Goal: Task Accomplishment & Management: Manage account settings

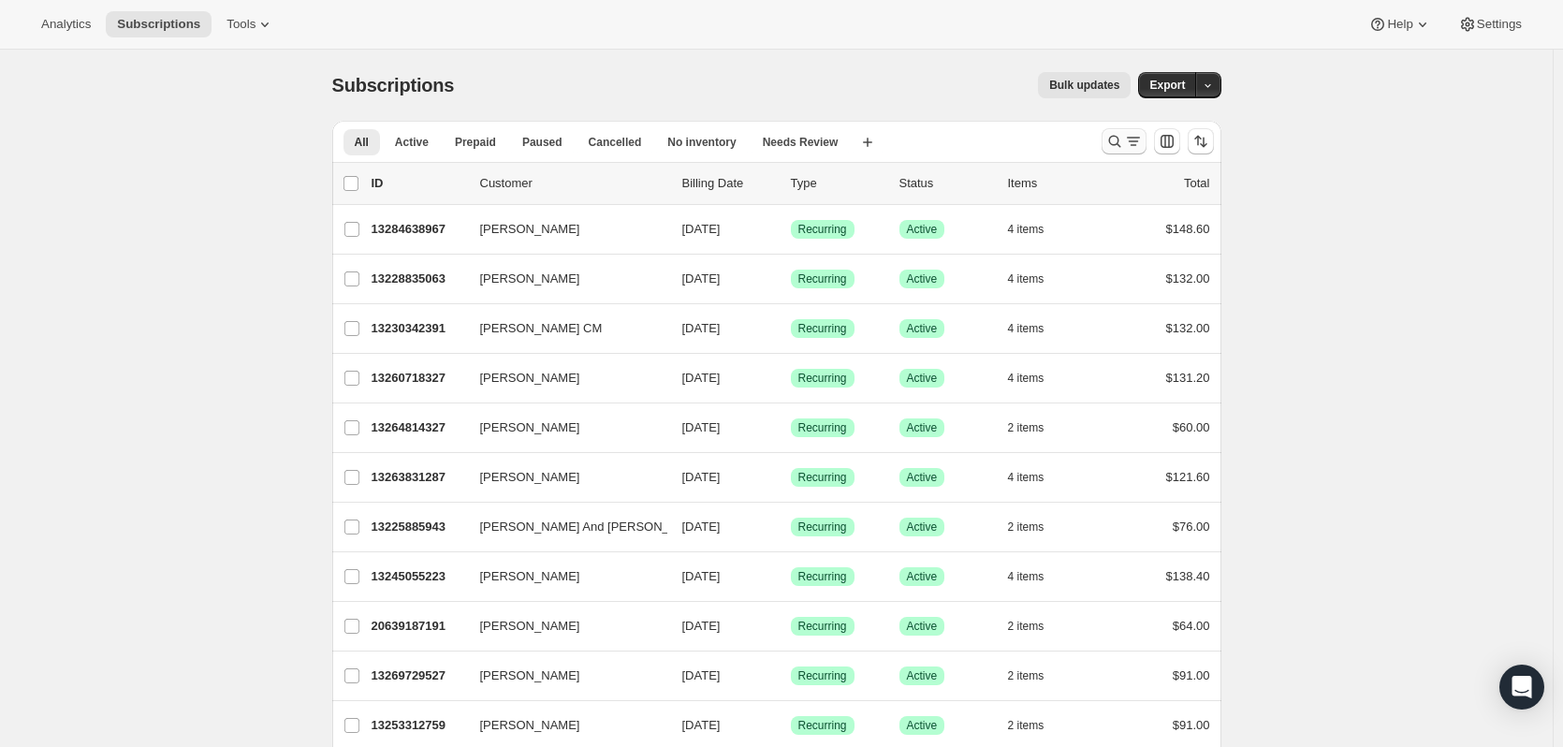
click at [1119, 136] on icon "Search and filter results" at bounding box center [1115, 141] width 19 height 19
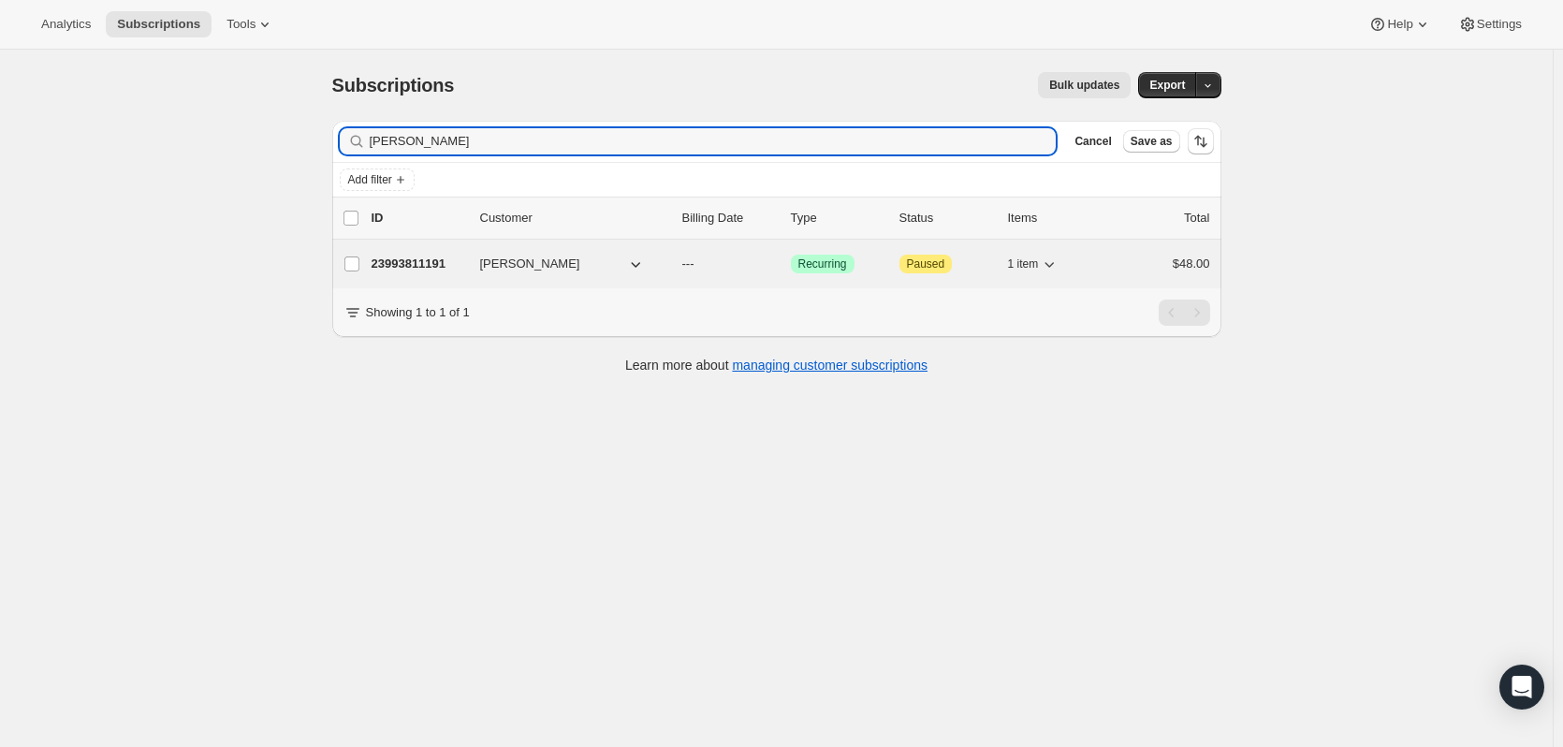
type input "[PERSON_NAME]"
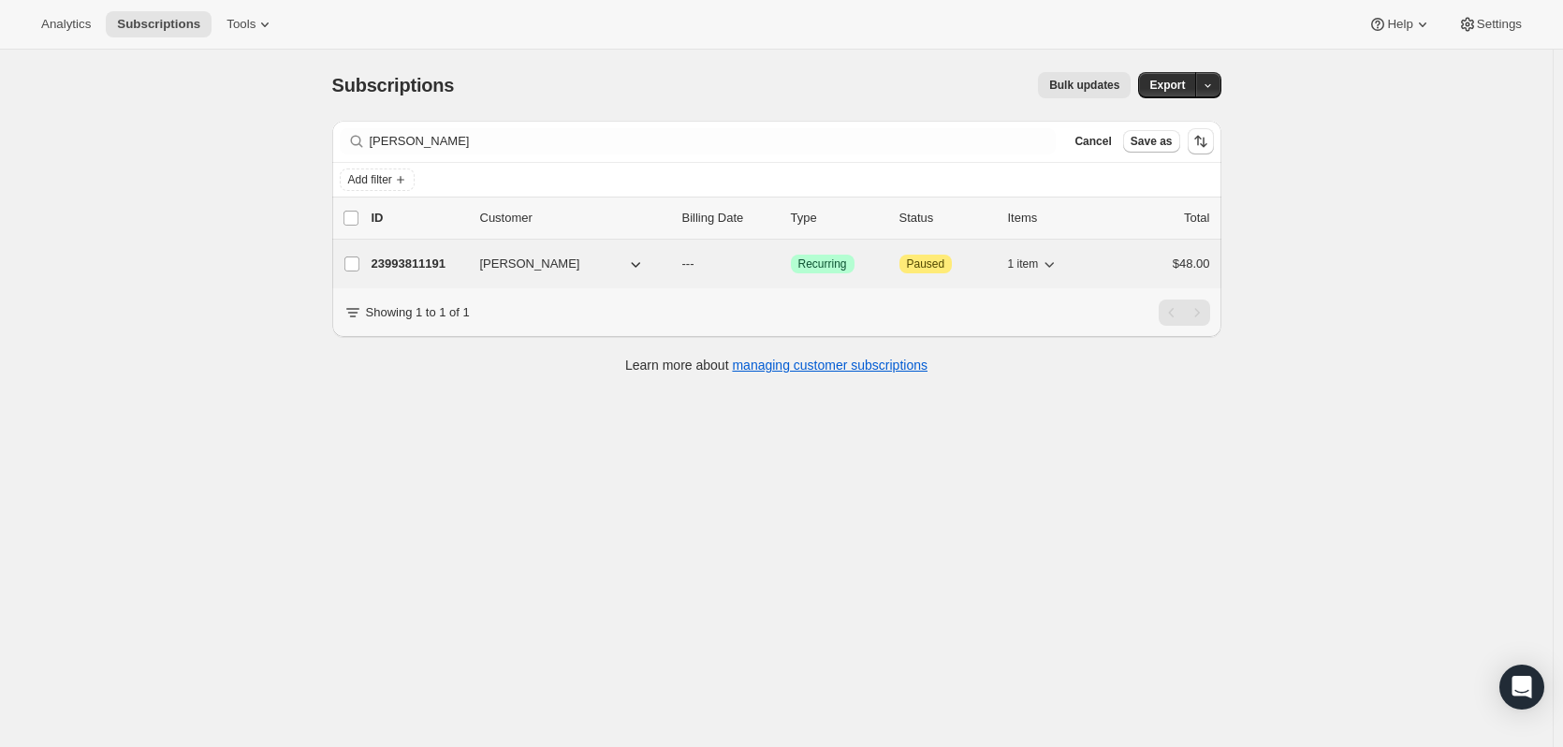
click at [401, 260] on p "23993811191" at bounding box center [419, 264] width 94 height 19
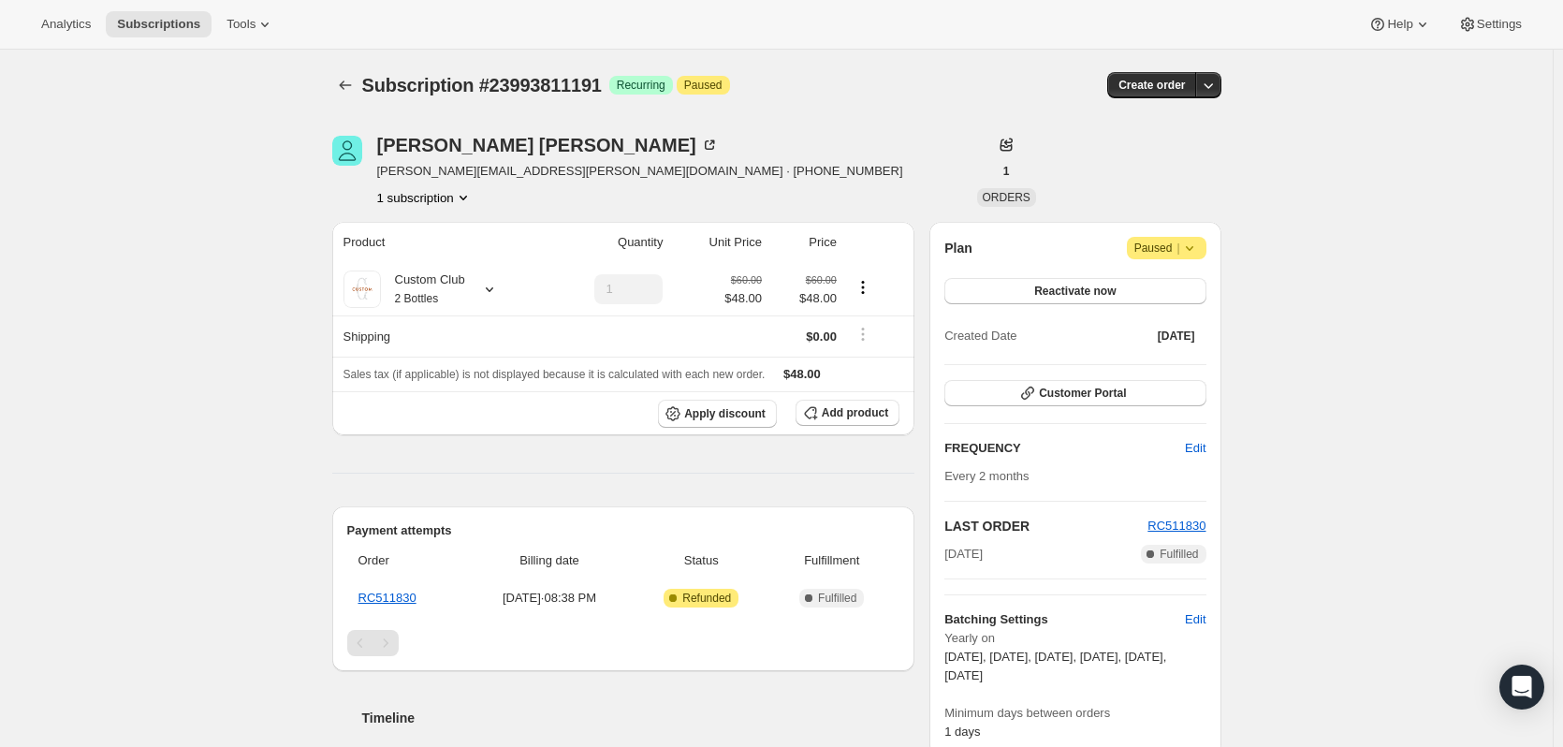
click at [1205, 242] on span "Attention Paused |" at bounding box center [1167, 248] width 80 height 22
drag, startPoint x: 1171, startPoint y: 245, endPoint x: 1160, endPoint y: 245, distance: 11.2
click at [1170, 245] on span "Paused |" at bounding box center [1167, 248] width 65 height 19
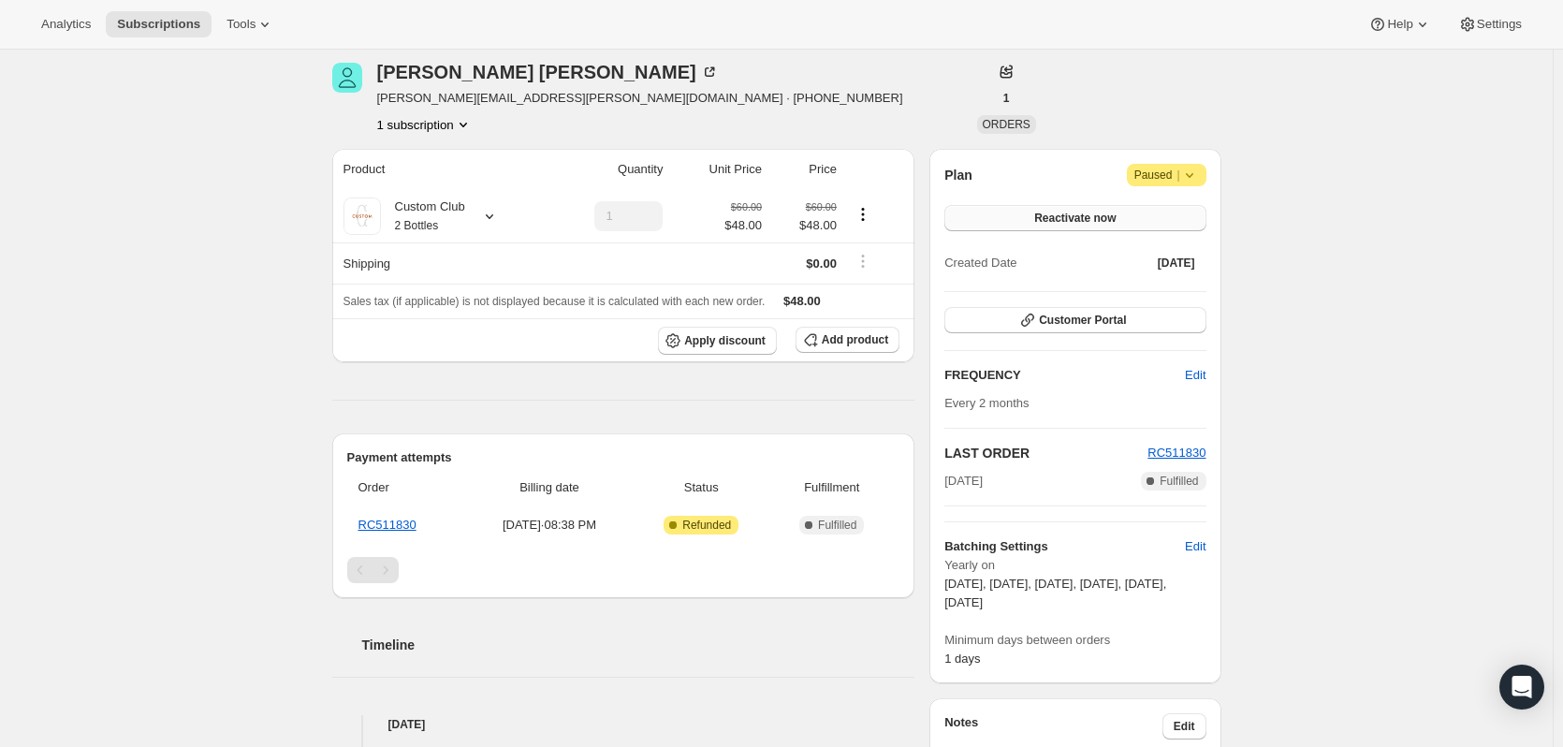
scroll to position [94, 0]
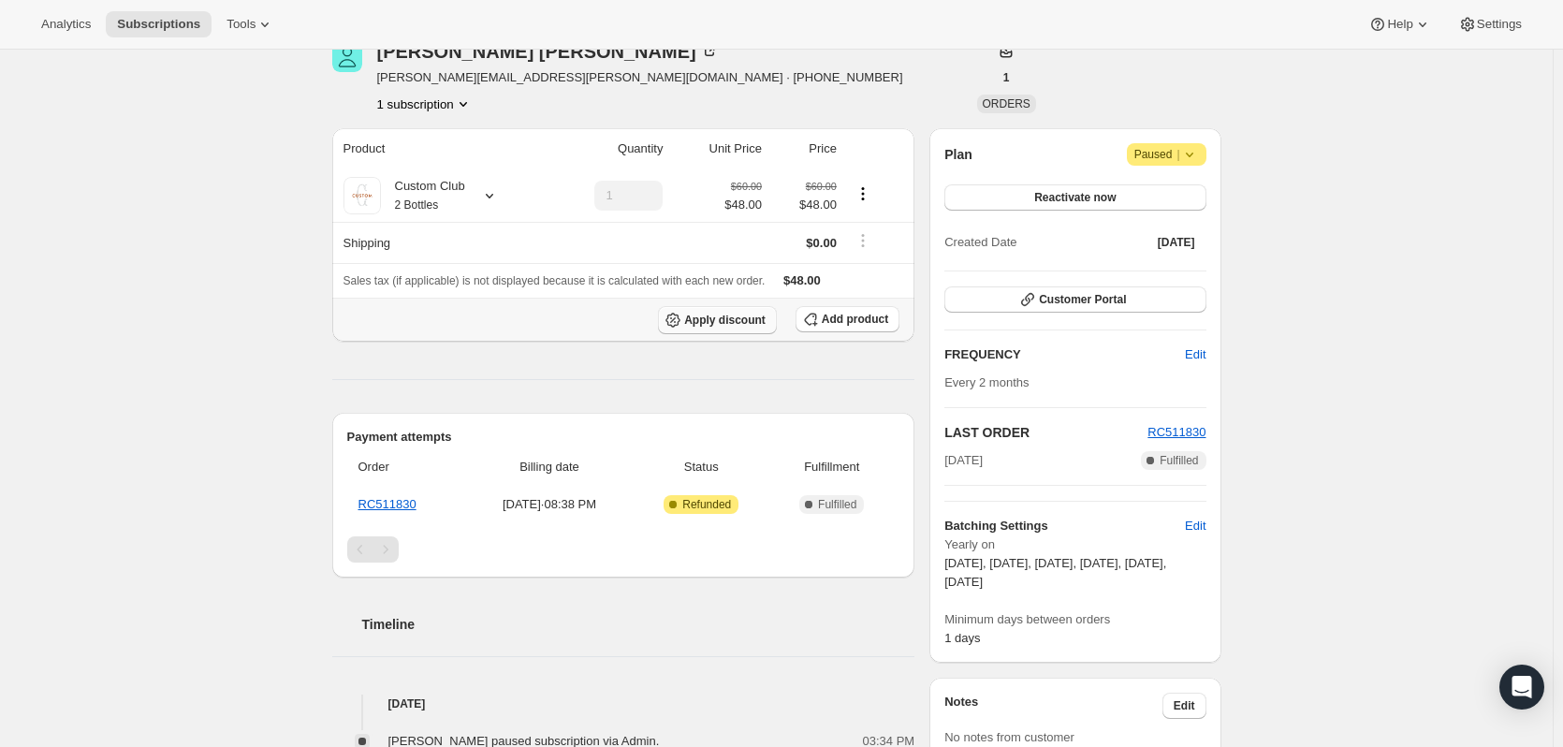
click at [763, 324] on span "Apply discount" at bounding box center [724, 320] width 81 height 15
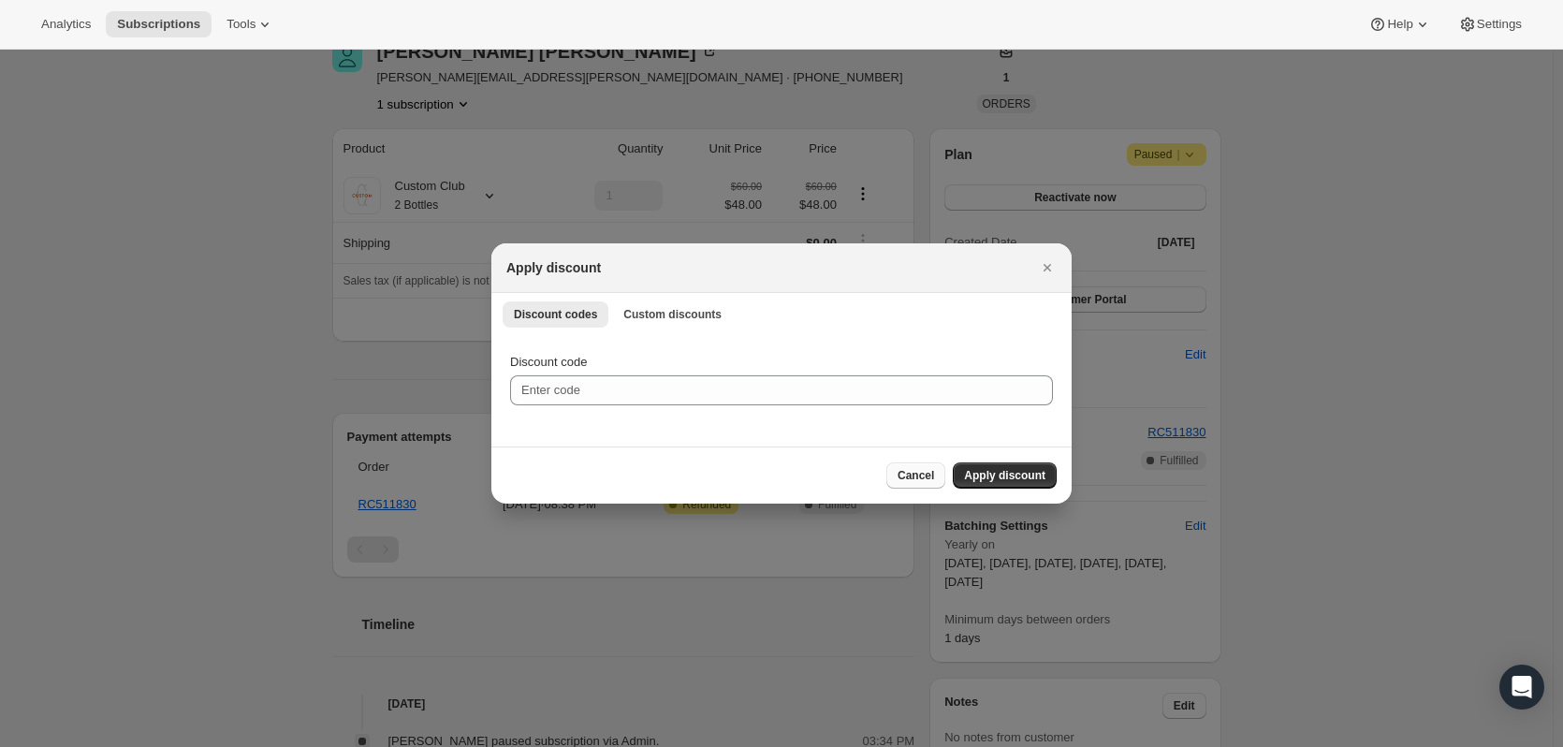
click at [917, 471] on span "Cancel" at bounding box center [916, 475] width 37 height 15
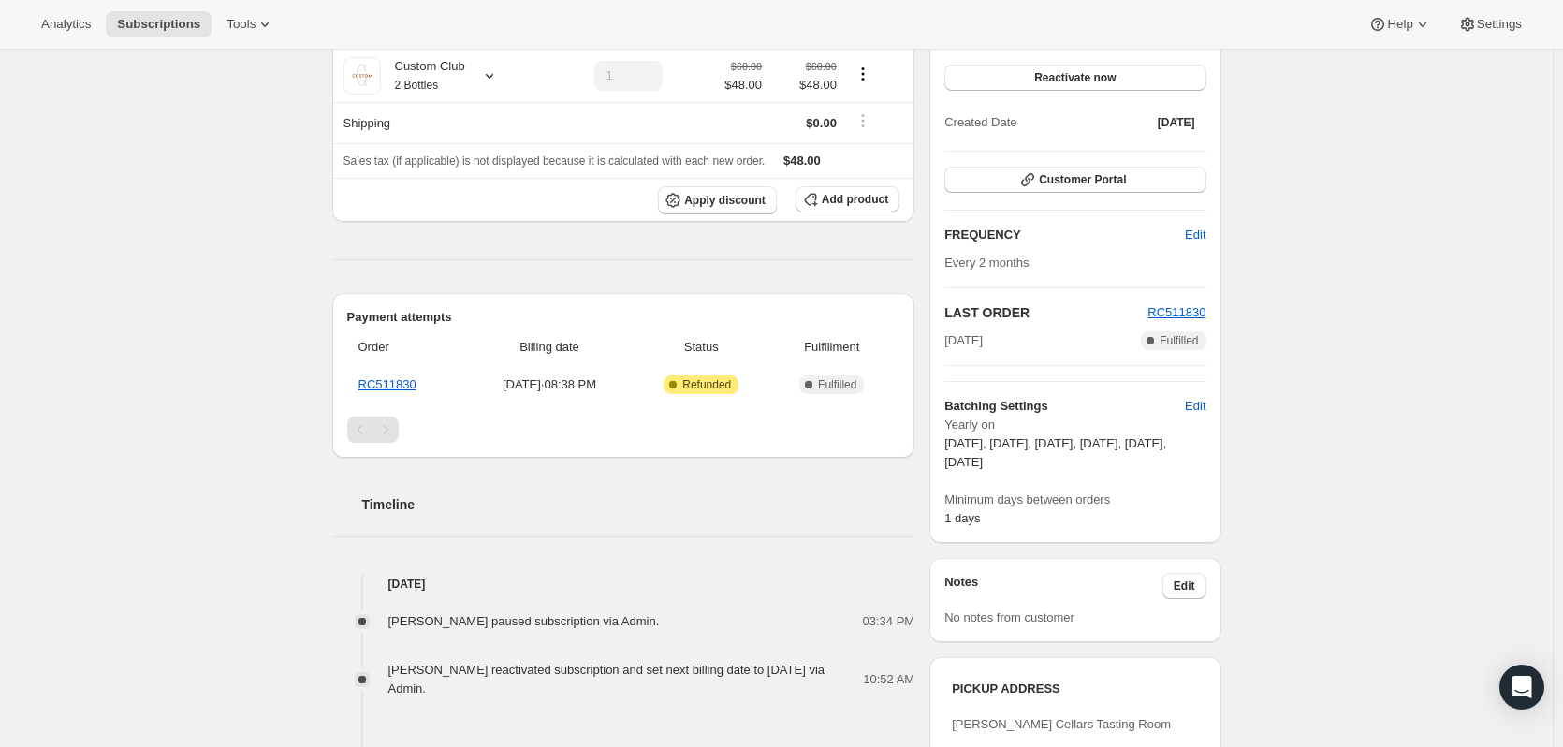
scroll to position [83, 0]
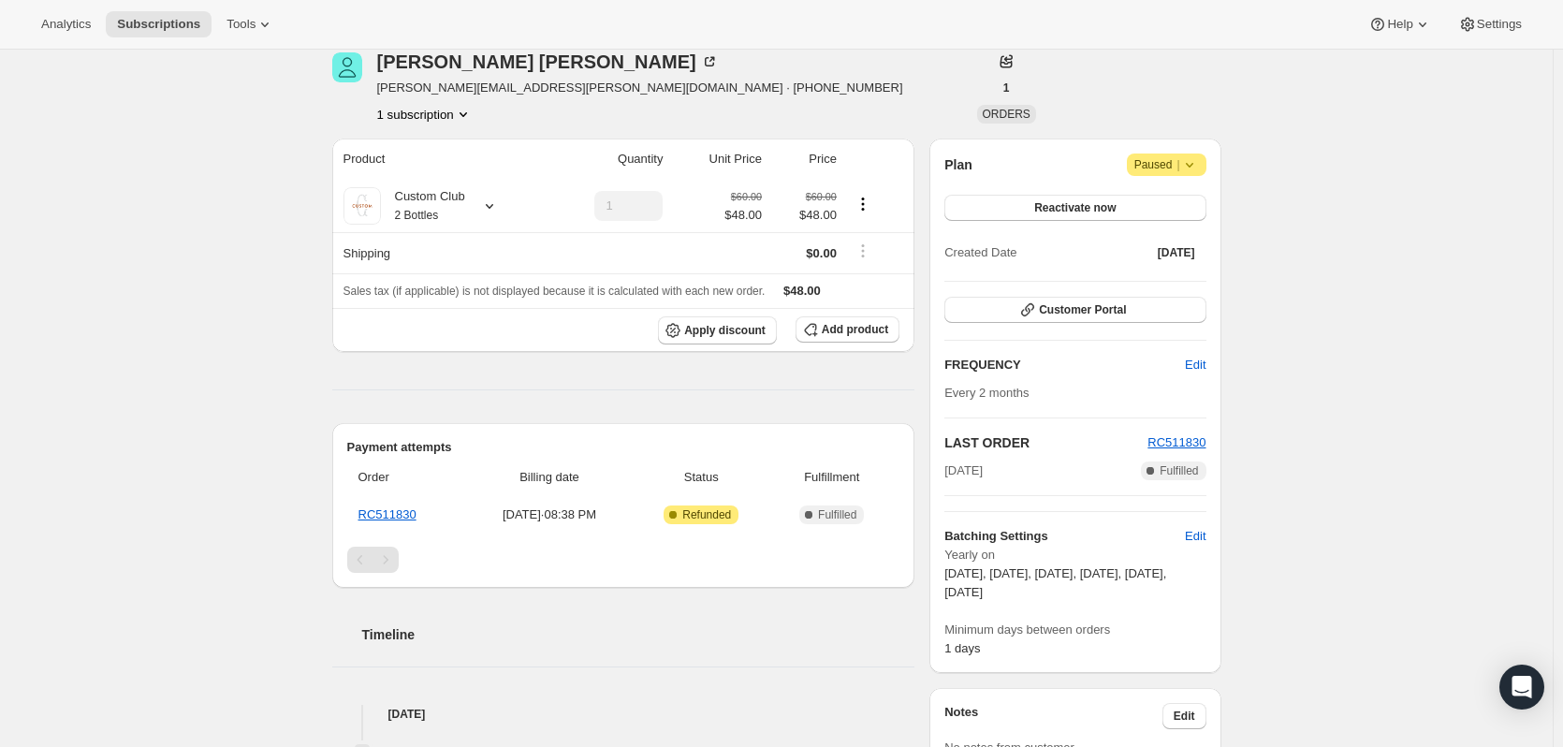
click at [1194, 169] on icon at bounding box center [1190, 164] width 19 height 19
click at [1161, 159] on span "Paused |" at bounding box center [1167, 164] width 65 height 19
click at [1039, 207] on button "Reactivate now" at bounding box center [1075, 208] width 261 height 26
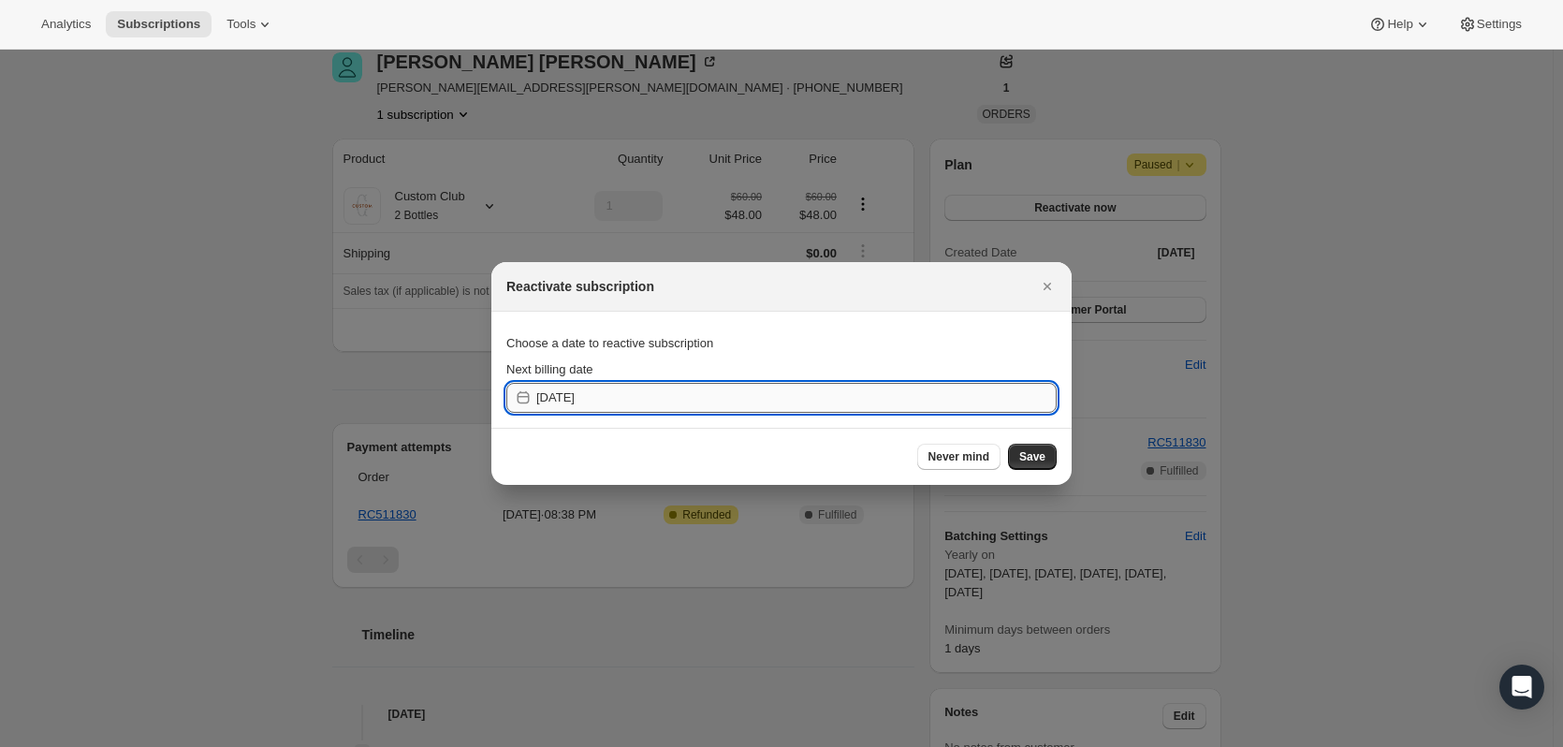
click at [587, 402] on input "[DATE]" at bounding box center [796, 398] width 521 height 30
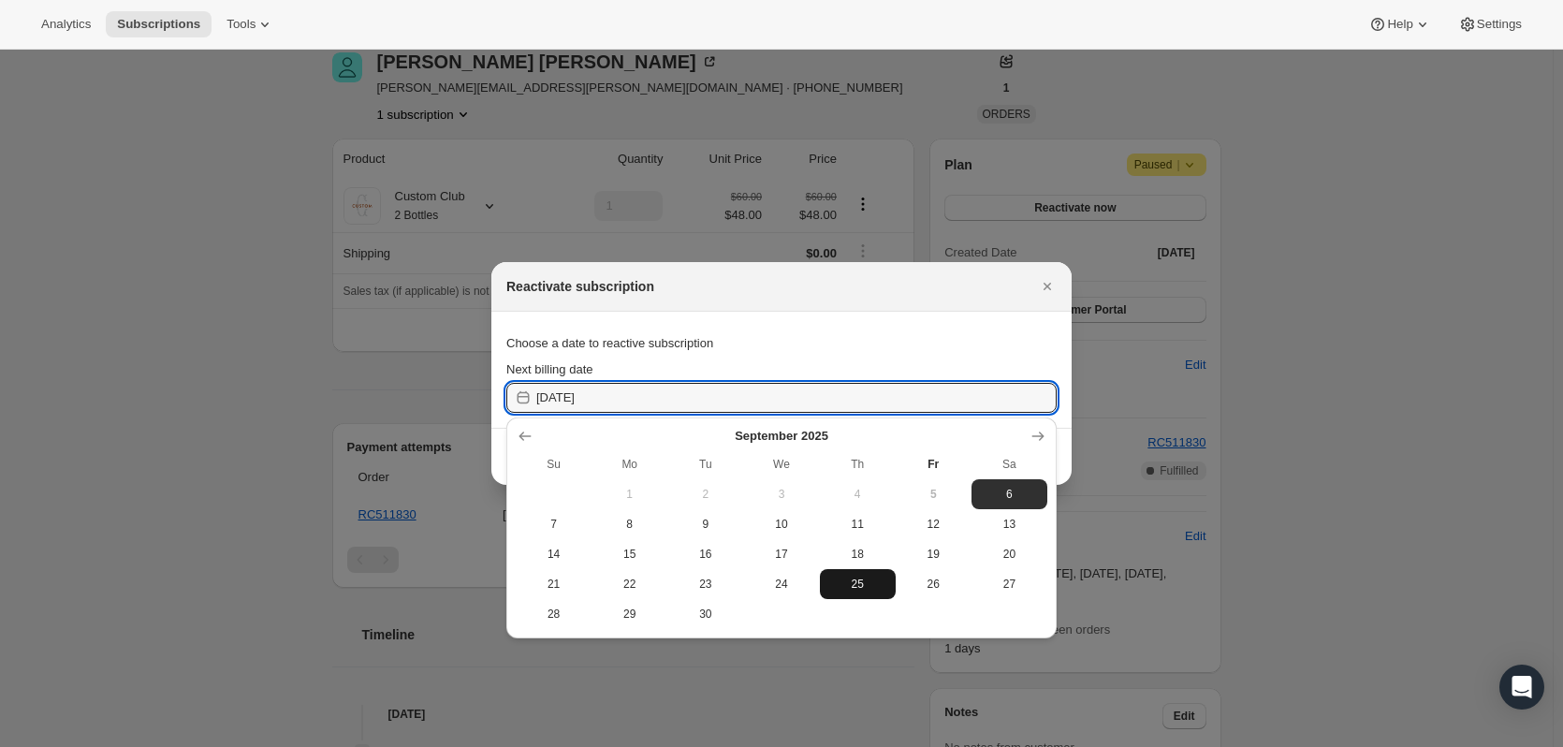
click at [873, 577] on span "25" at bounding box center [858, 584] width 61 height 15
type input "[DATE]"
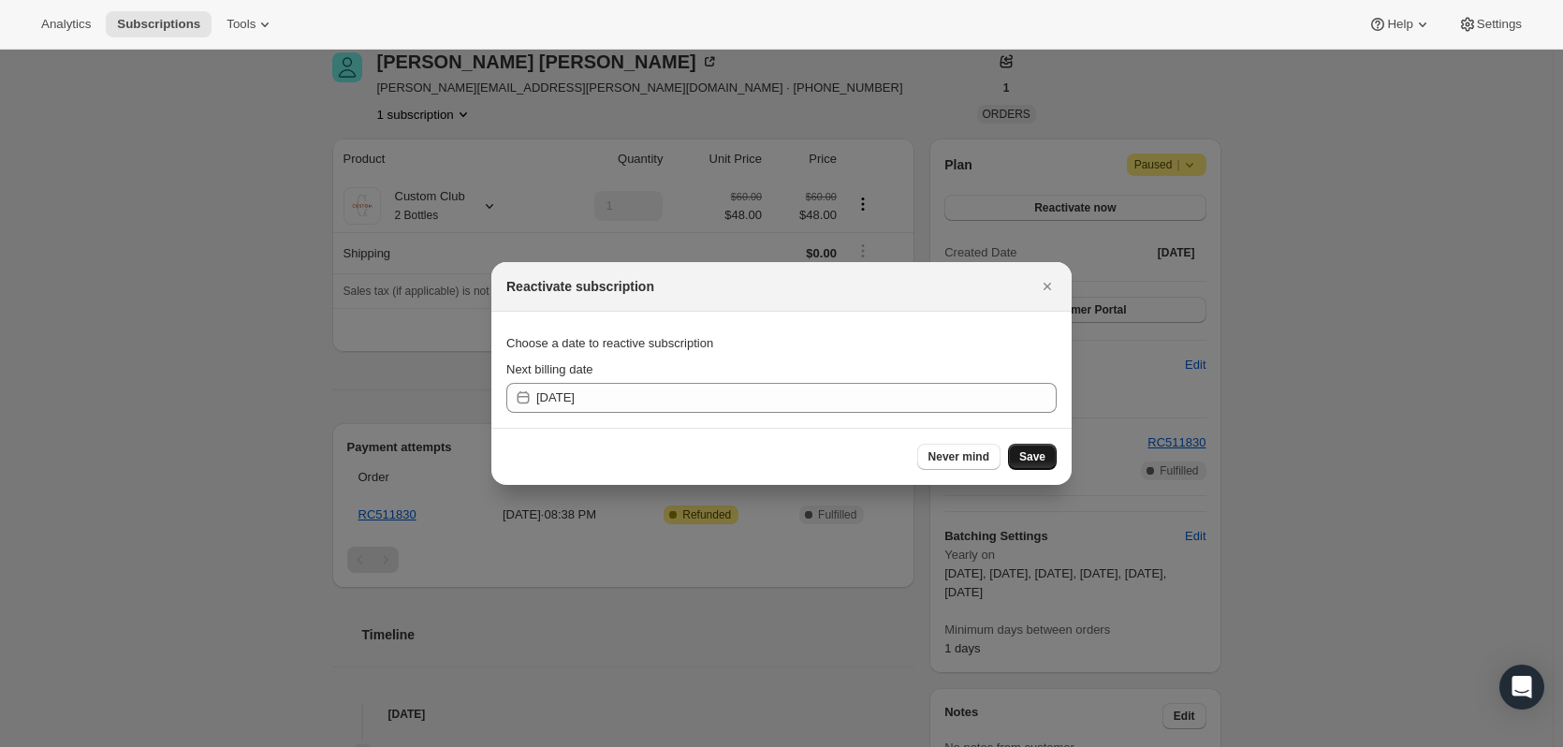
click at [1025, 456] on span "Save" at bounding box center [1033, 456] width 26 height 15
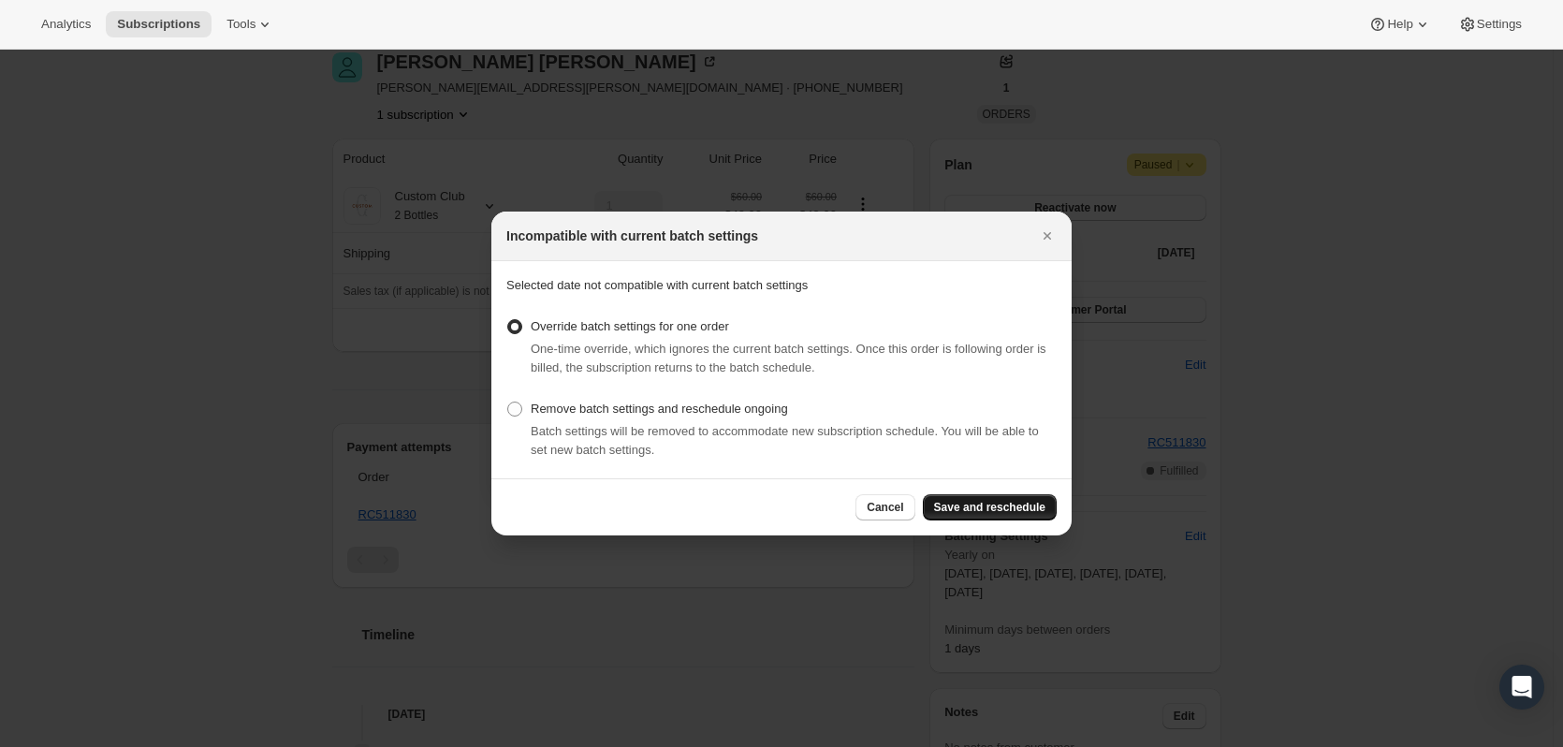
click at [969, 507] on span "Save and reschedule" at bounding box center [989, 507] width 111 height 15
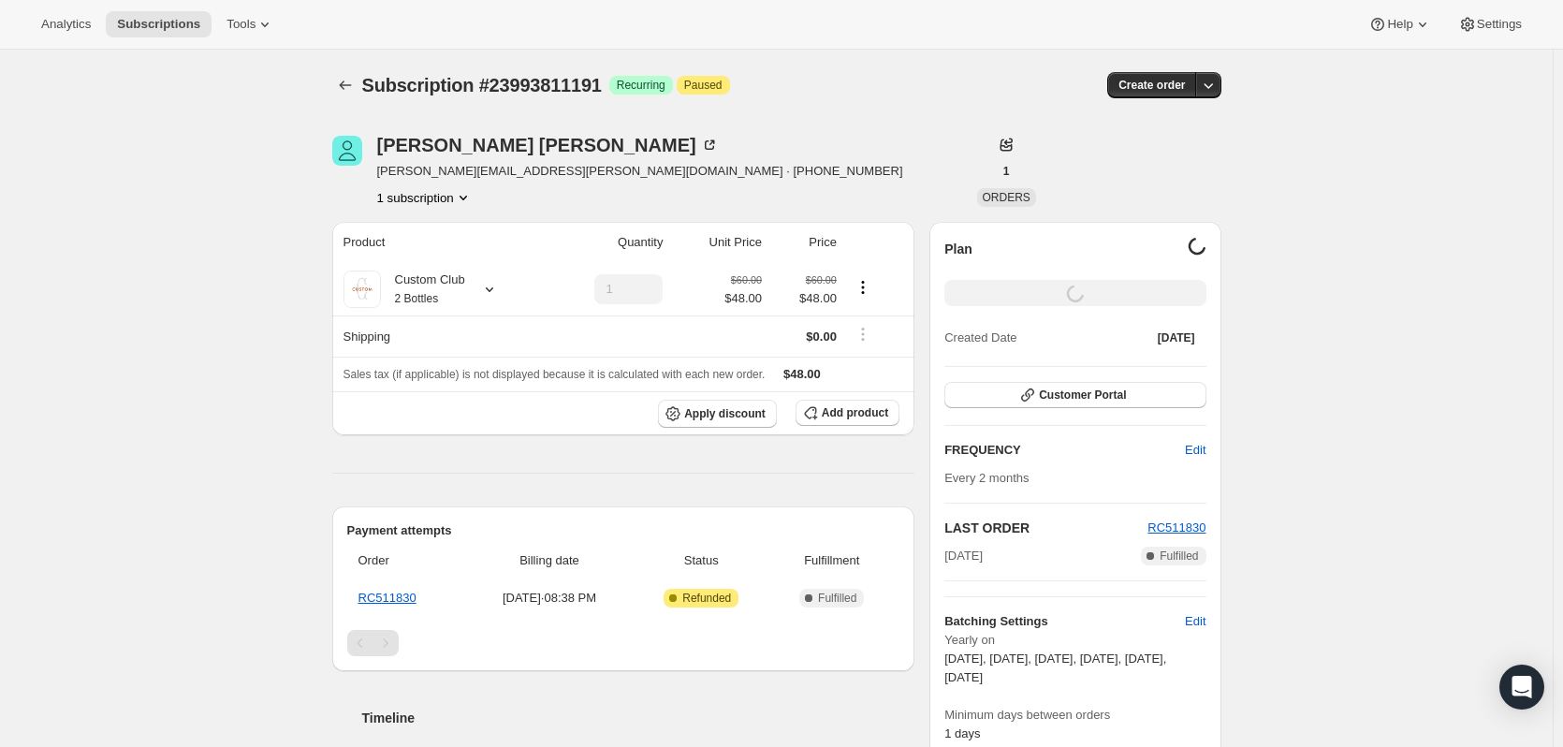
scroll to position [83, 0]
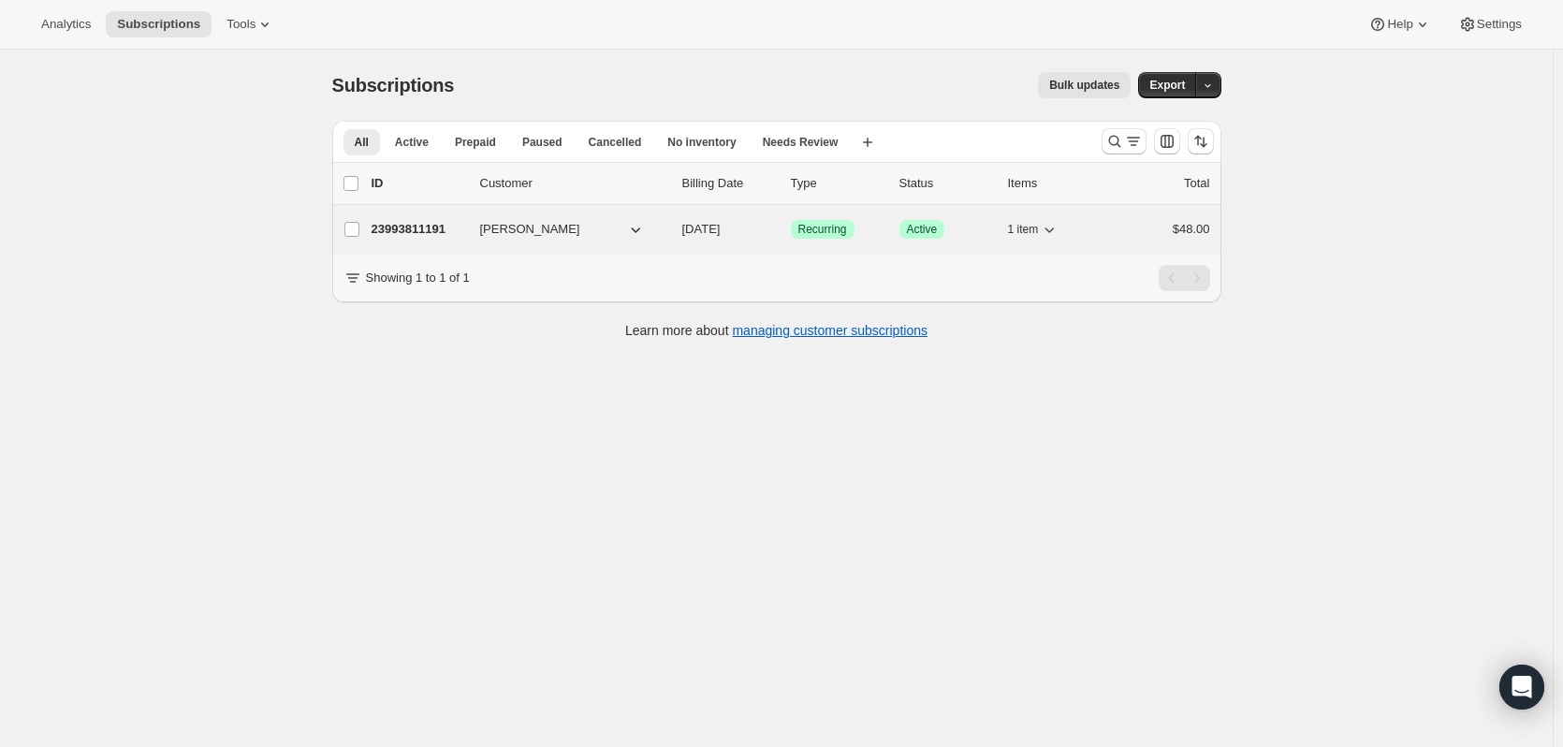
click at [641, 226] on icon "button" at bounding box center [635, 229] width 19 height 19
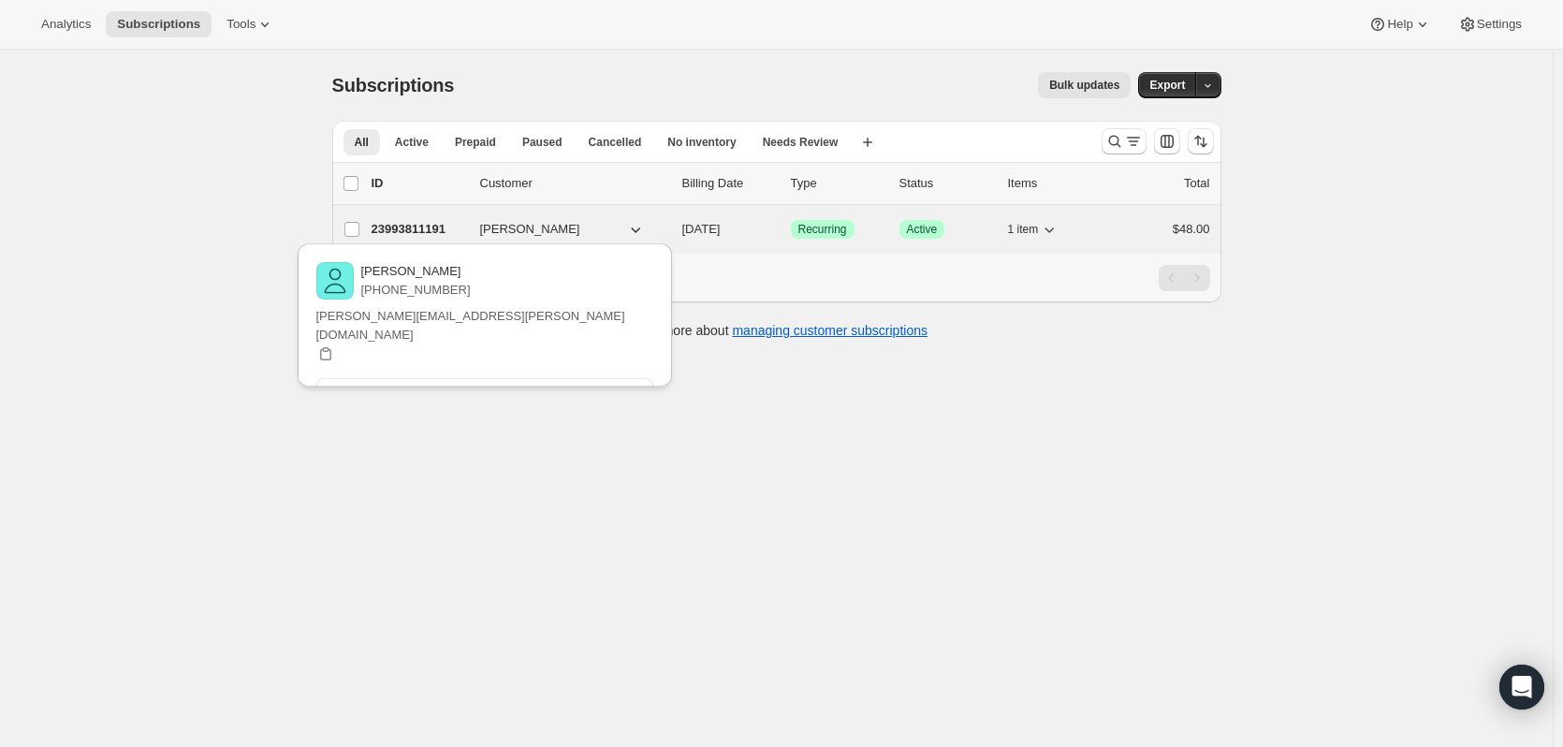
click at [396, 223] on p "23993811191" at bounding box center [419, 229] width 94 height 19
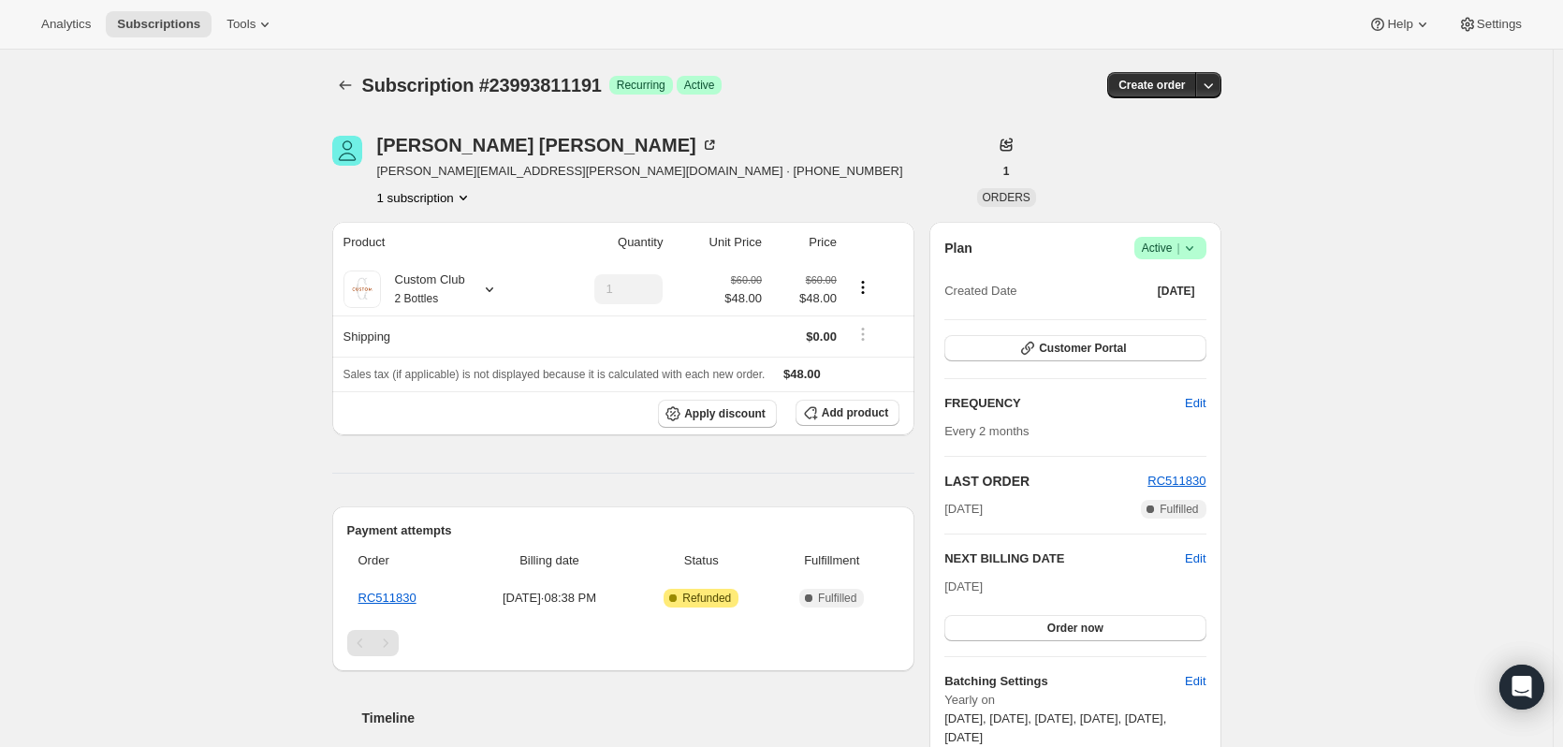
click at [1191, 252] on icon at bounding box center [1190, 248] width 19 height 19
click at [1180, 281] on span "Pause subscription" at bounding box center [1174, 285] width 103 height 14
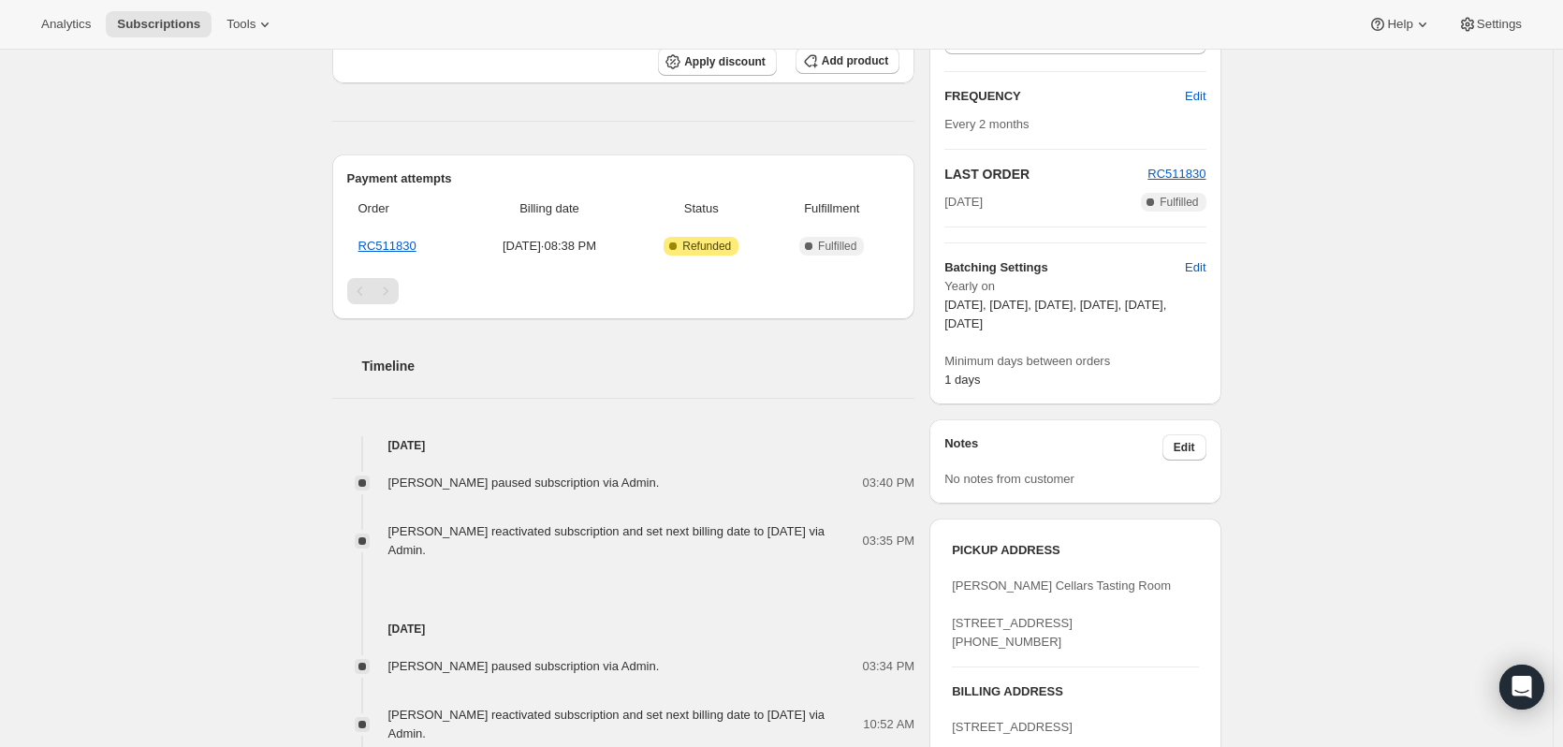
scroll to position [843, 0]
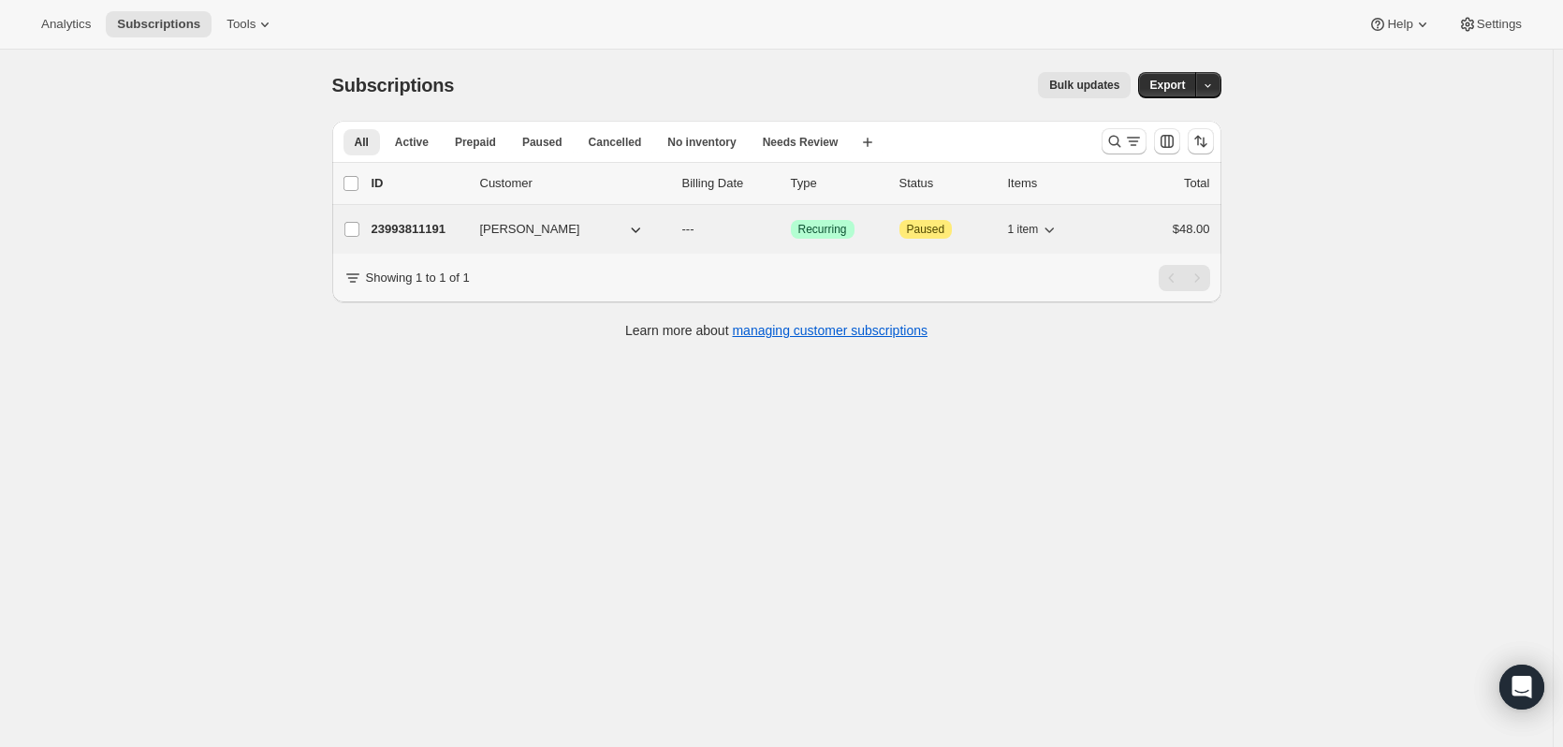
click at [422, 230] on p "23993811191" at bounding box center [419, 229] width 94 height 19
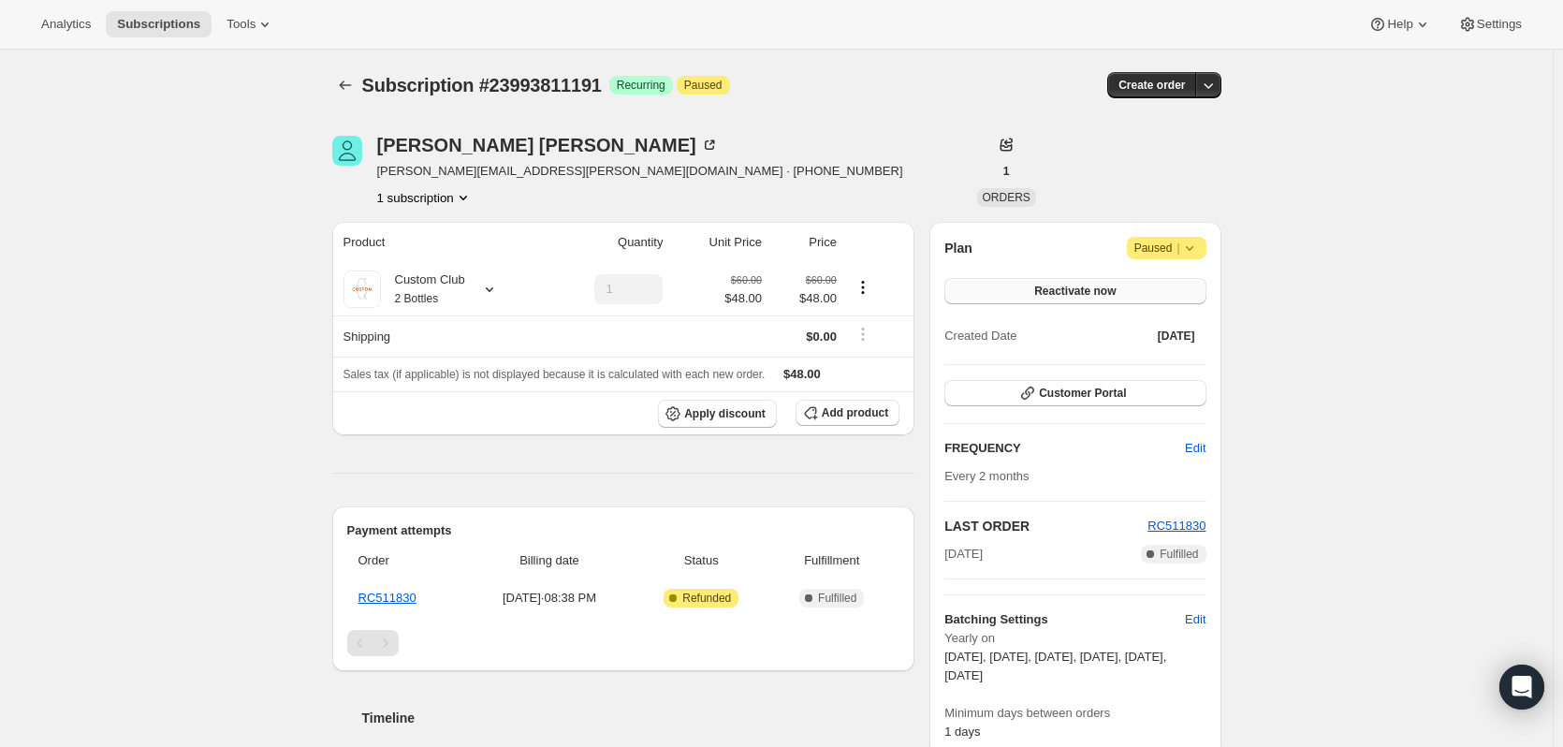
click at [1065, 291] on span "Reactivate now" at bounding box center [1075, 291] width 81 height 15
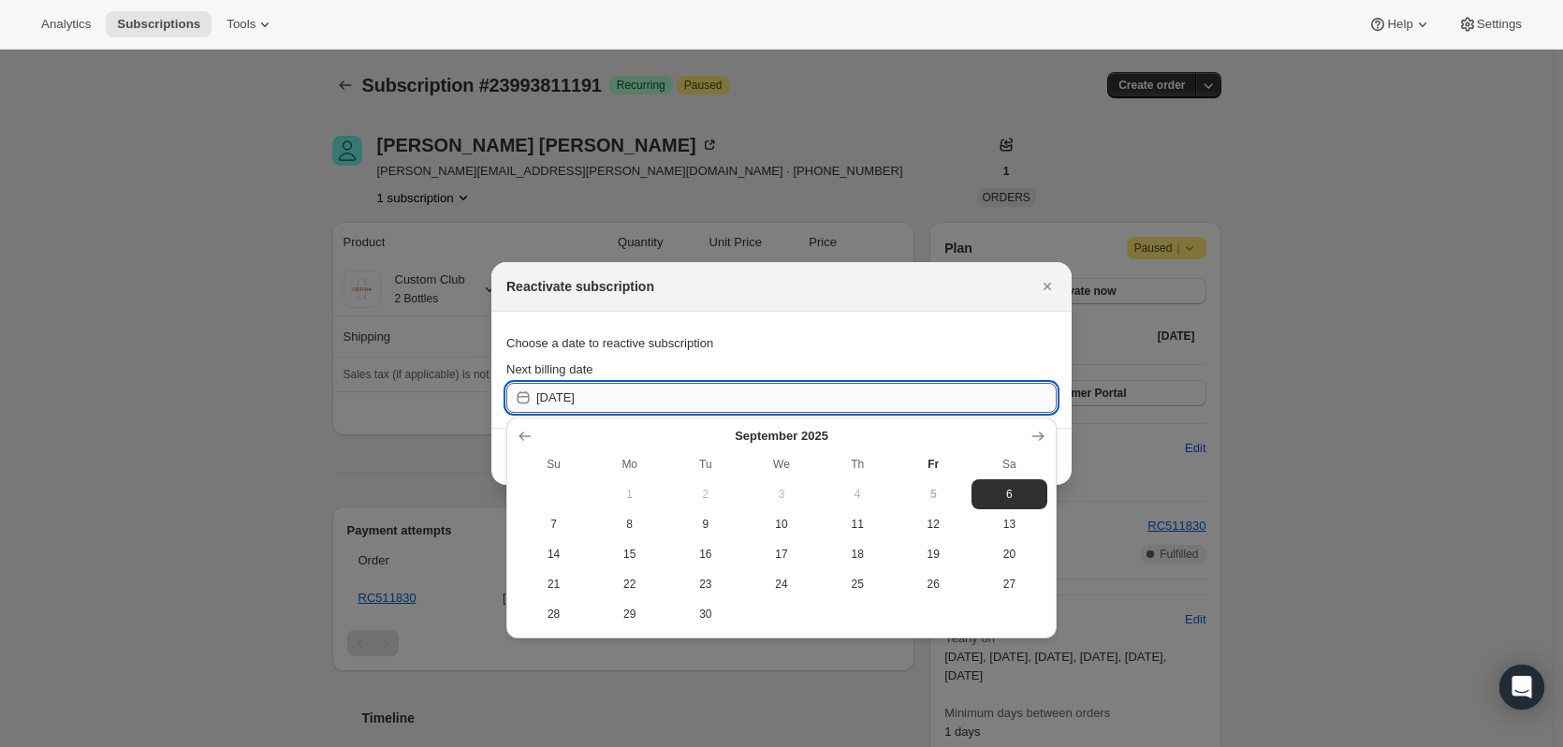
click at [694, 403] on input "[DATE]" at bounding box center [796, 398] width 521 height 30
click at [850, 585] on span "25" at bounding box center [858, 584] width 61 height 15
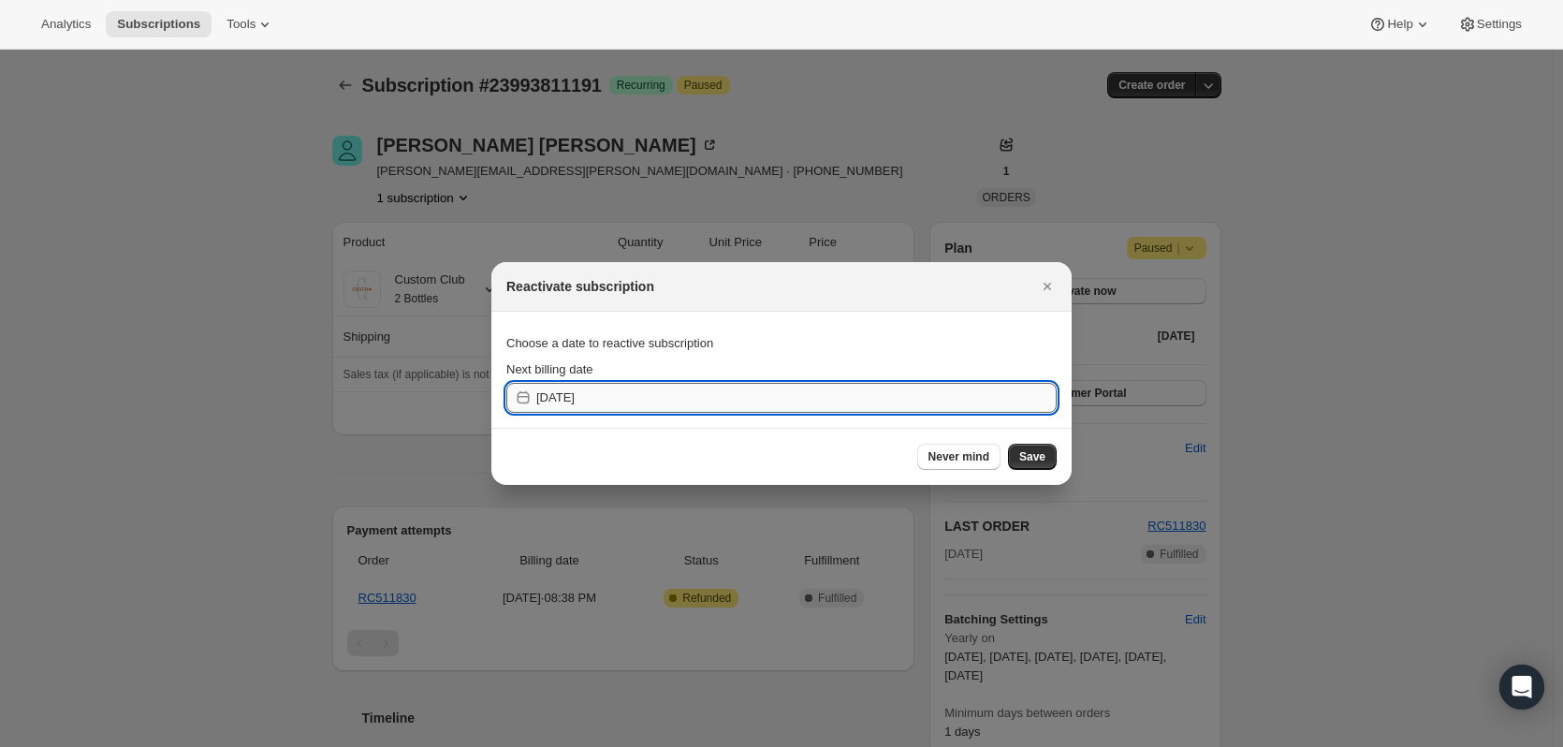
click at [621, 400] on input "[DATE]" at bounding box center [796, 398] width 521 height 30
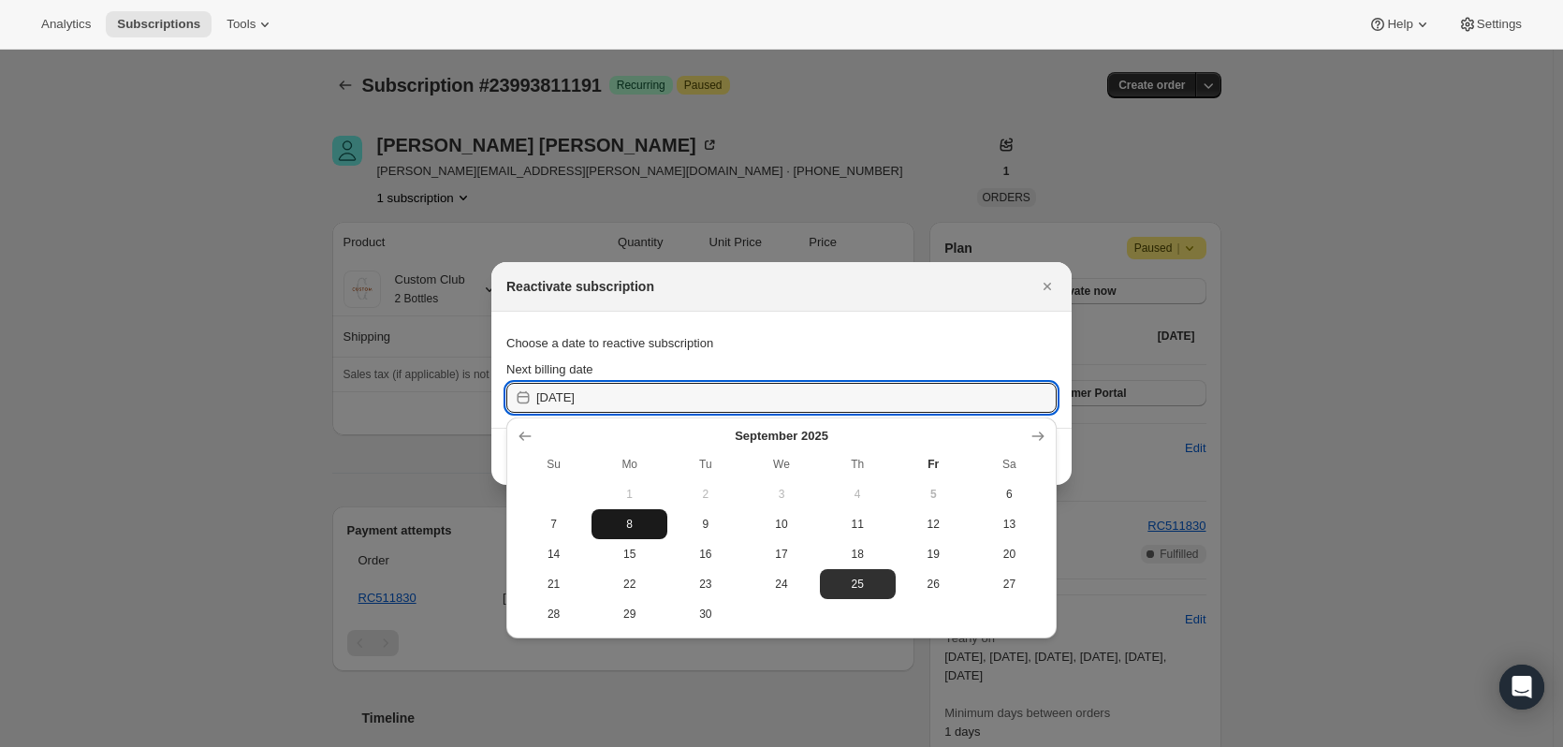
click at [642, 525] on span "8" at bounding box center [629, 524] width 61 height 15
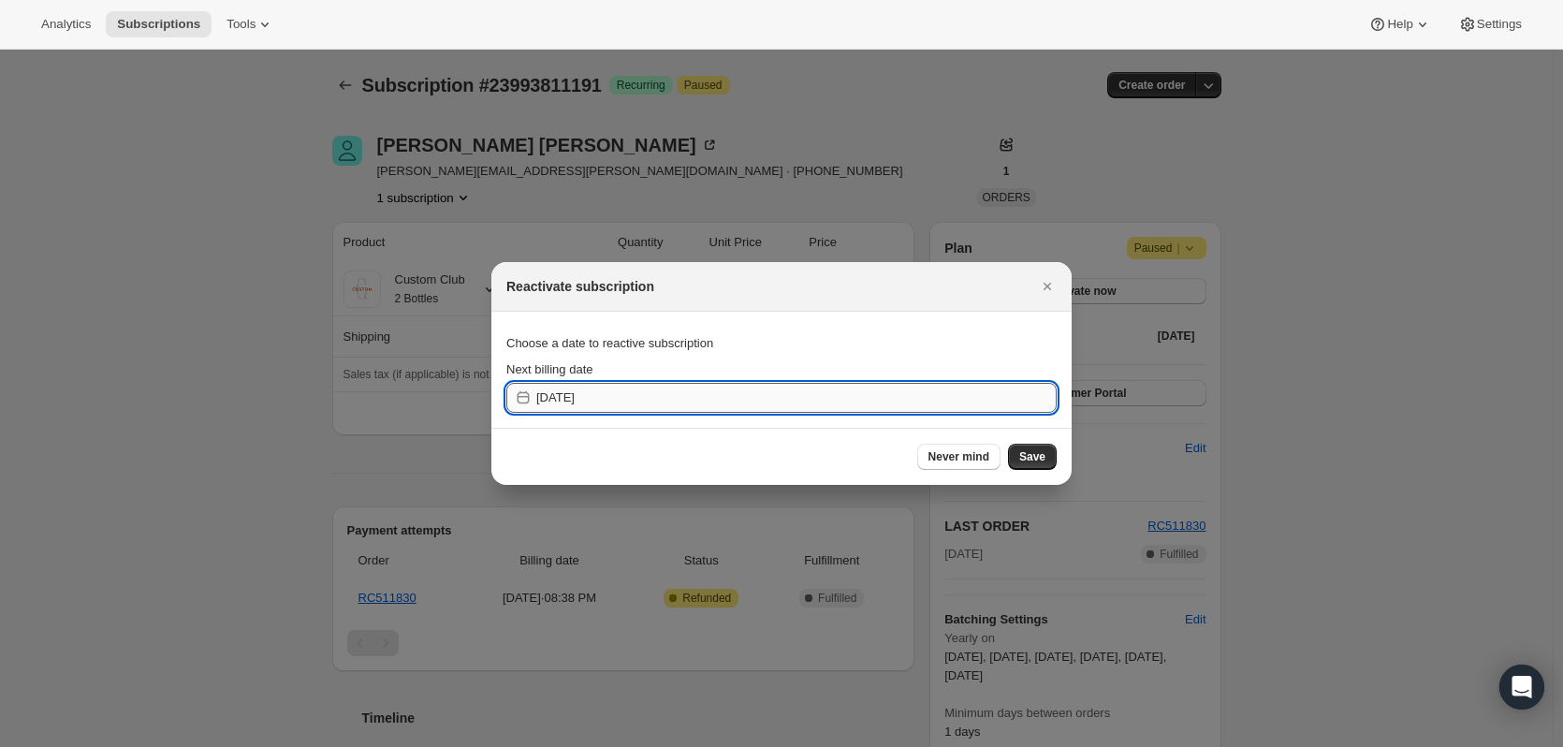
click at [791, 390] on input "2025-09-08" at bounding box center [796, 398] width 521 height 30
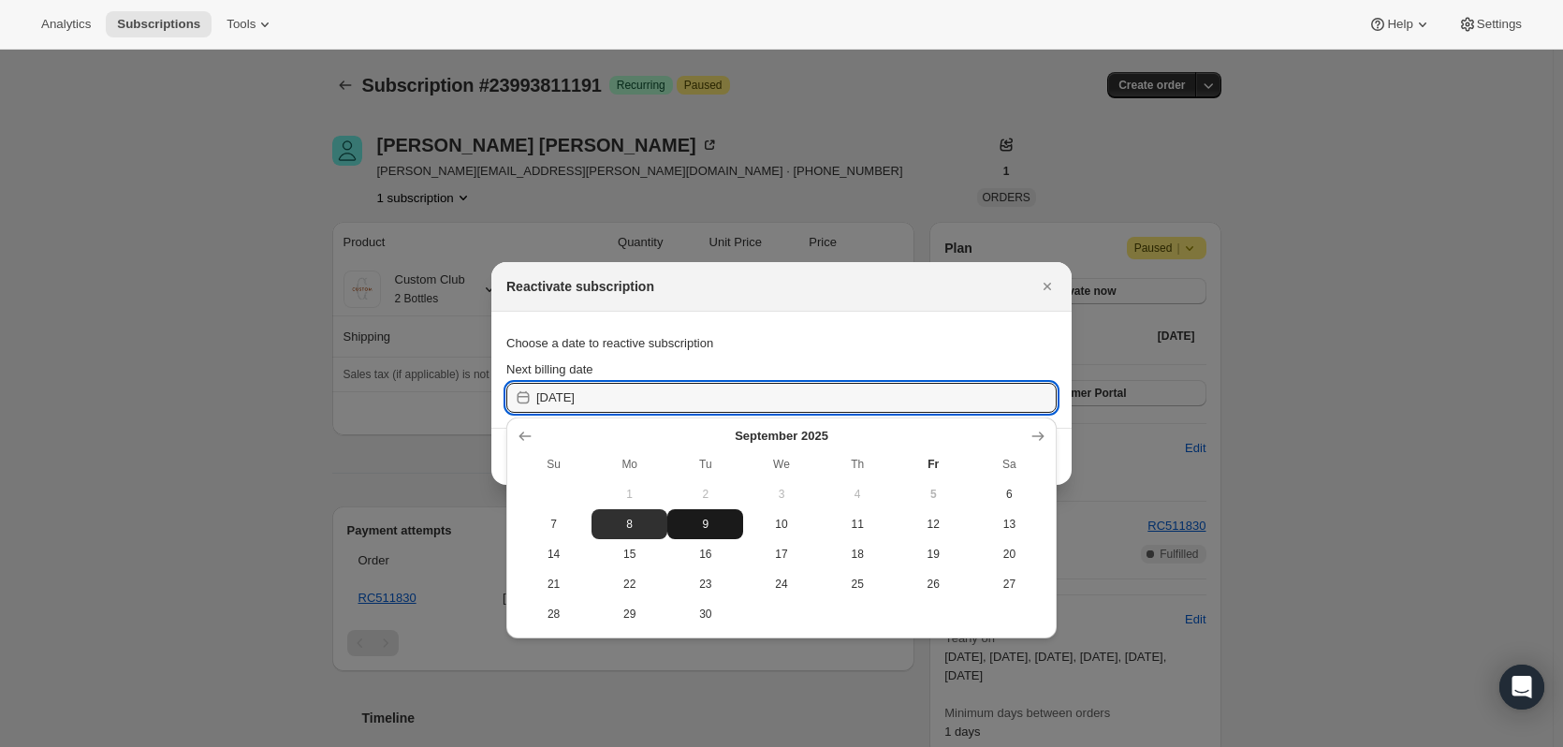
click at [704, 518] on span "9" at bounding box center [705, 524] width 61 height 15
click at [582, 386] on input "2025-09-09" at bounding box center [796, 398] width 521 height 30
click at [616, 522] on span "8" at bounding box center [629, 524] width 61 height 15
type input "2025-09-08"
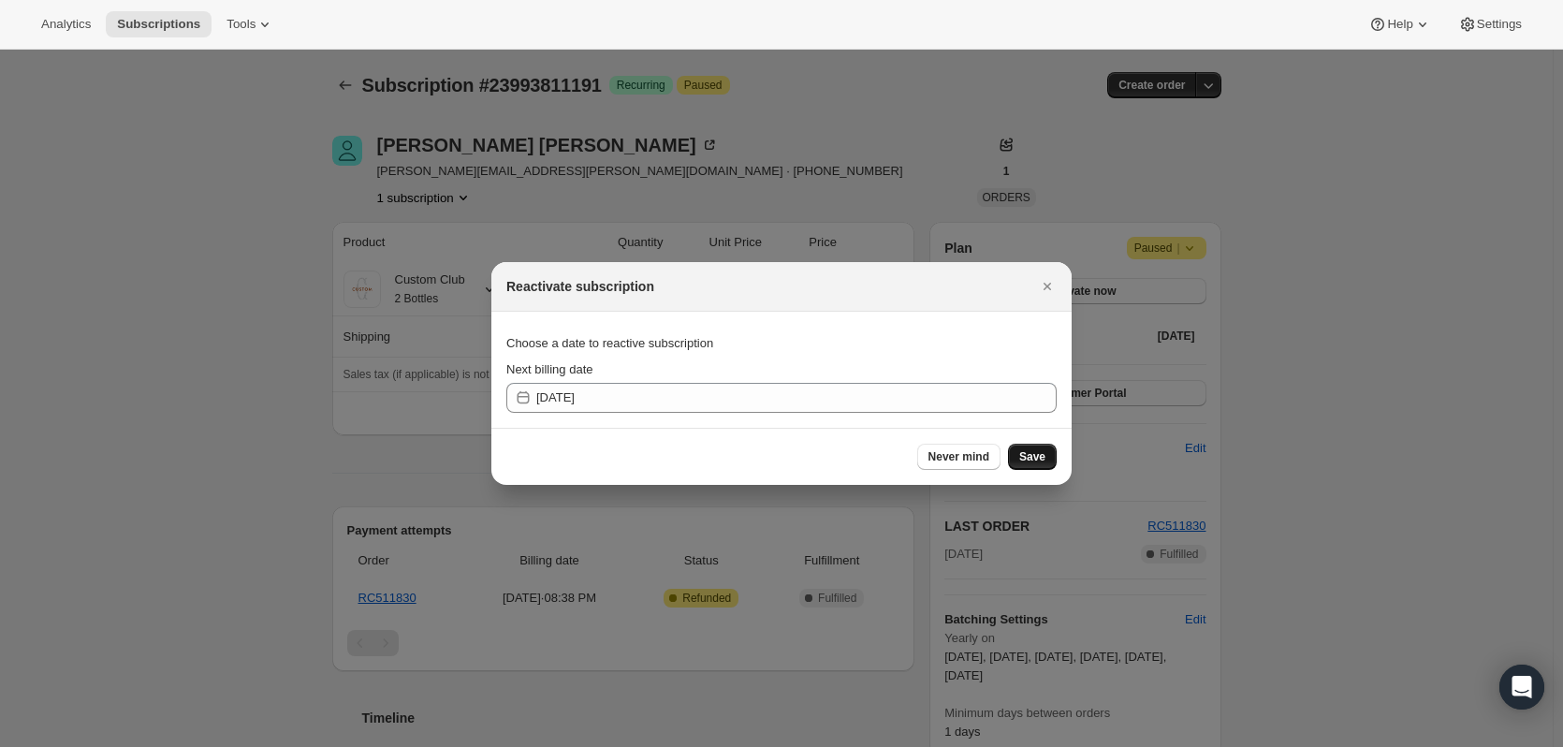
click at [1046, 455] on button "Save" at bounding box center [1032, 457] width 49 height 26
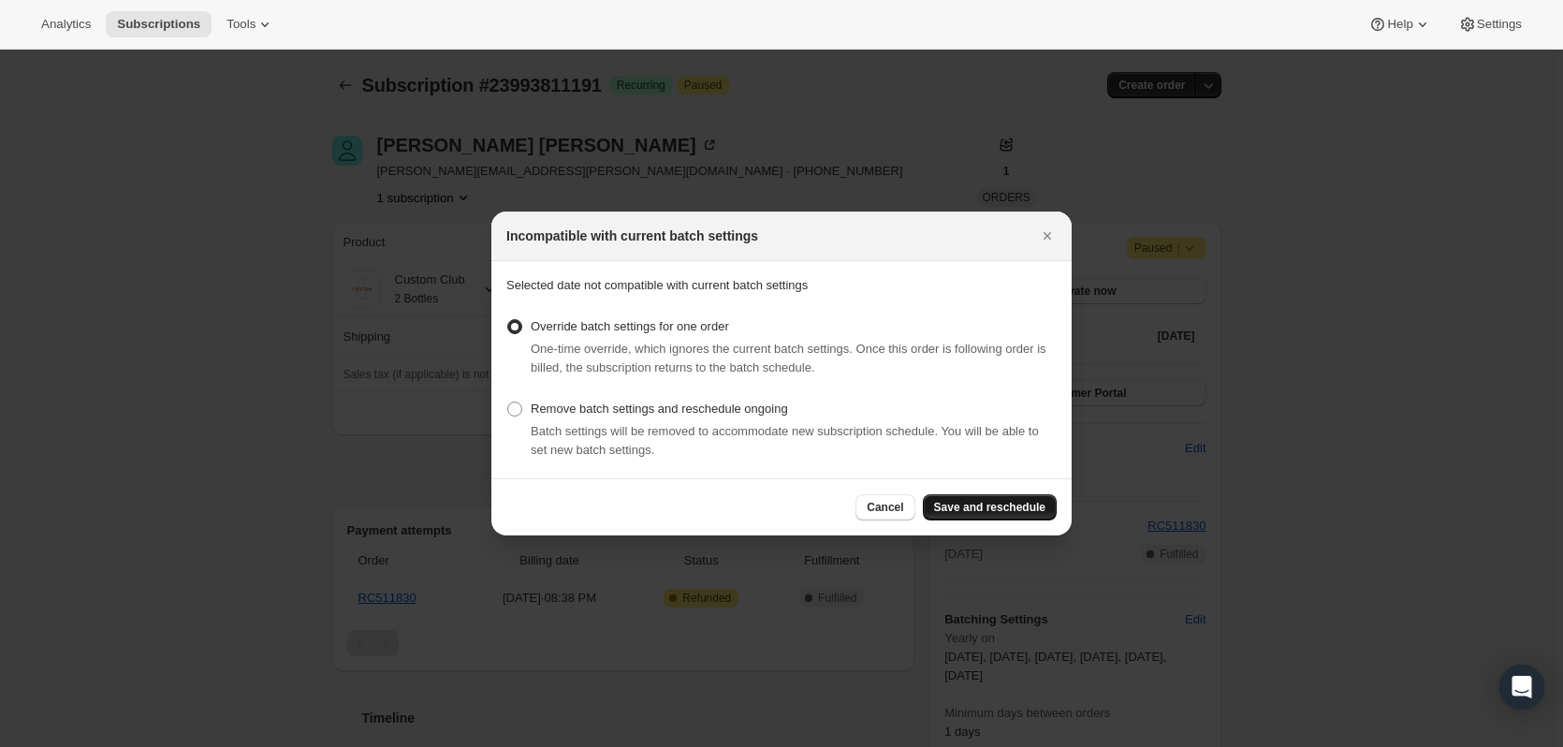
click at [976, 509] on span "Save and reschedule" at bounding box center [989, 507] width 111 height 15
